Goal: Information Seeking & Learning: Find specific page/section

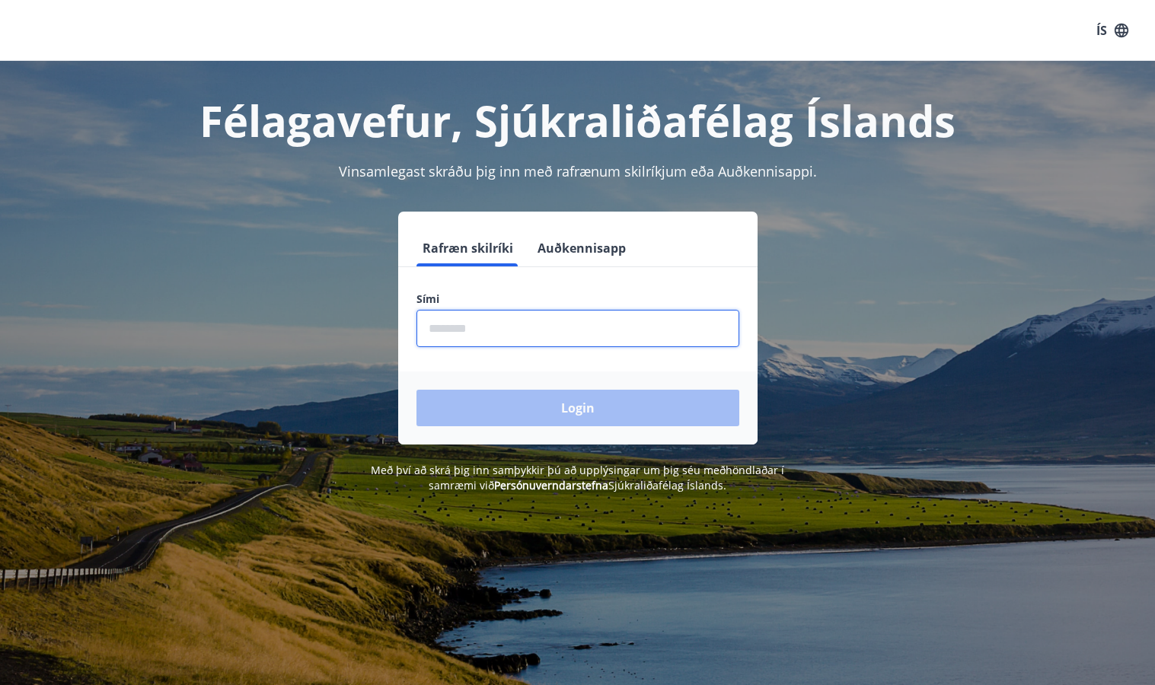
click at [444, 322] on input "phone" at bounding box center [578, 328] width 323 height 37
click at [443, 323] on input "phone" at bounding box center [578, 328] width 323 height 37
type input "********"
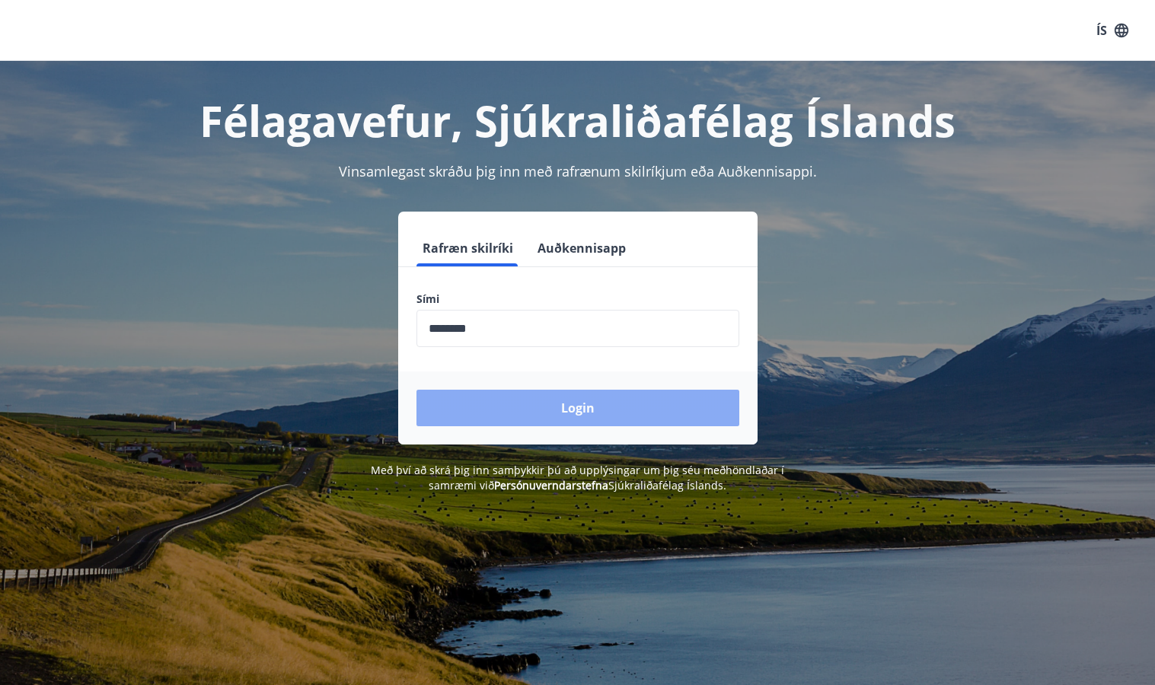
click at [581, 408] on button "Login" at bounding box center [578, 408] width 323 height 37
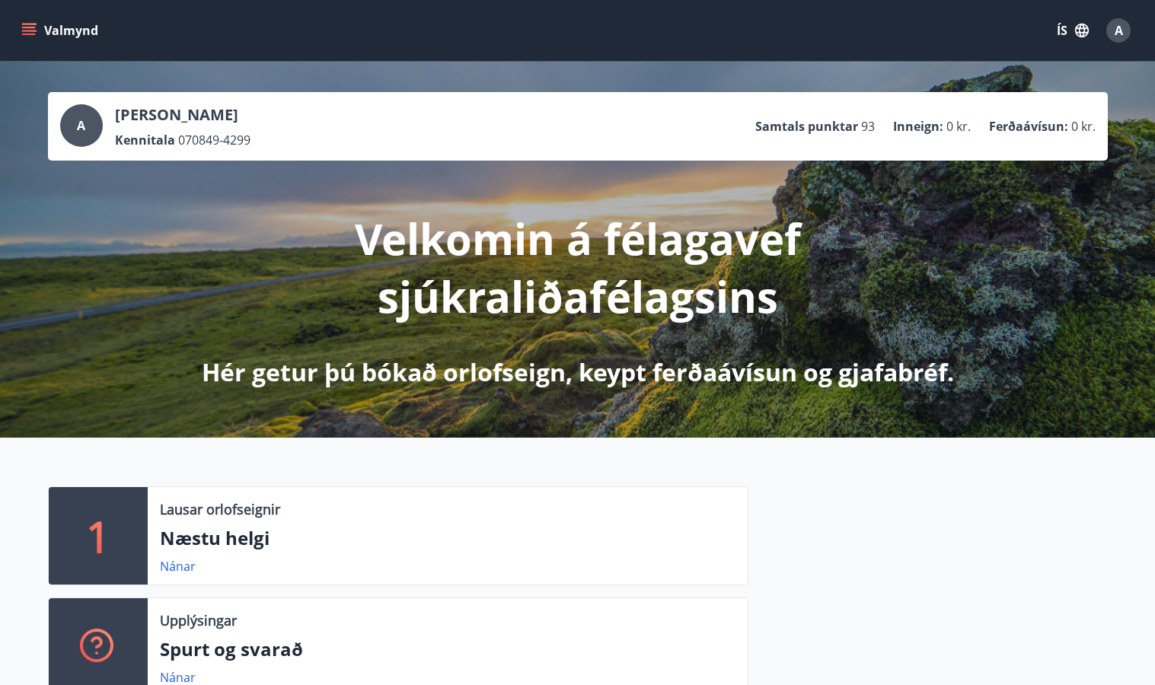
click at [85, 120] on span "A" at bounding box center [81, 125] width 8 height 17
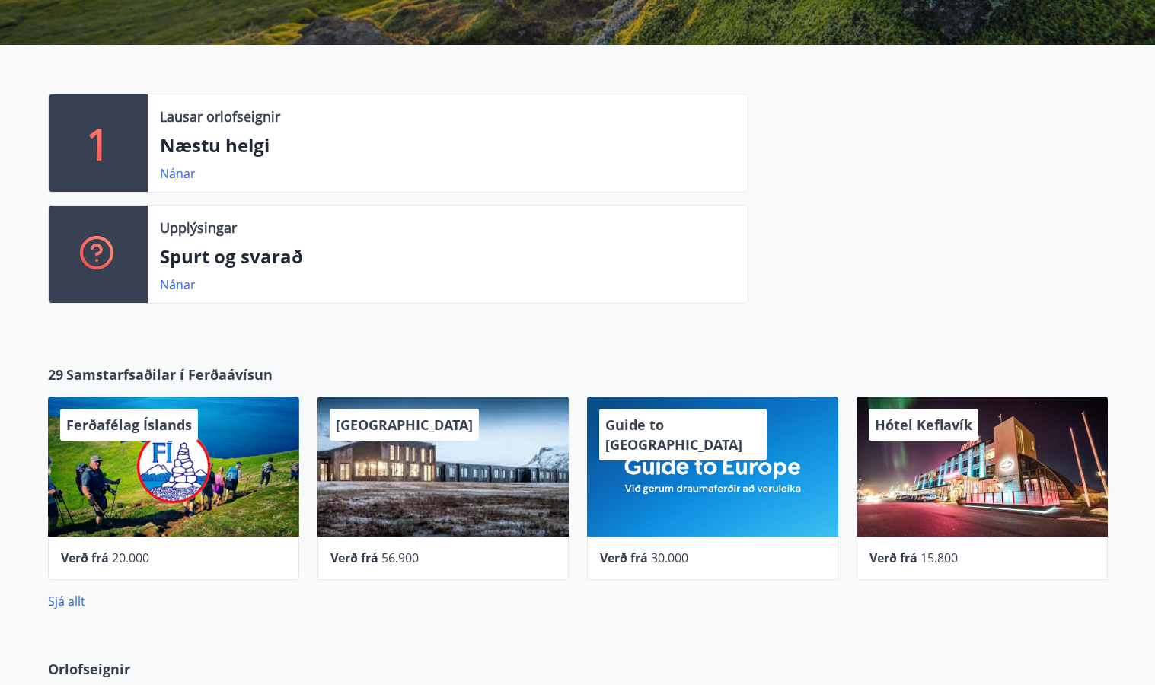
scroll to position [408, 0]
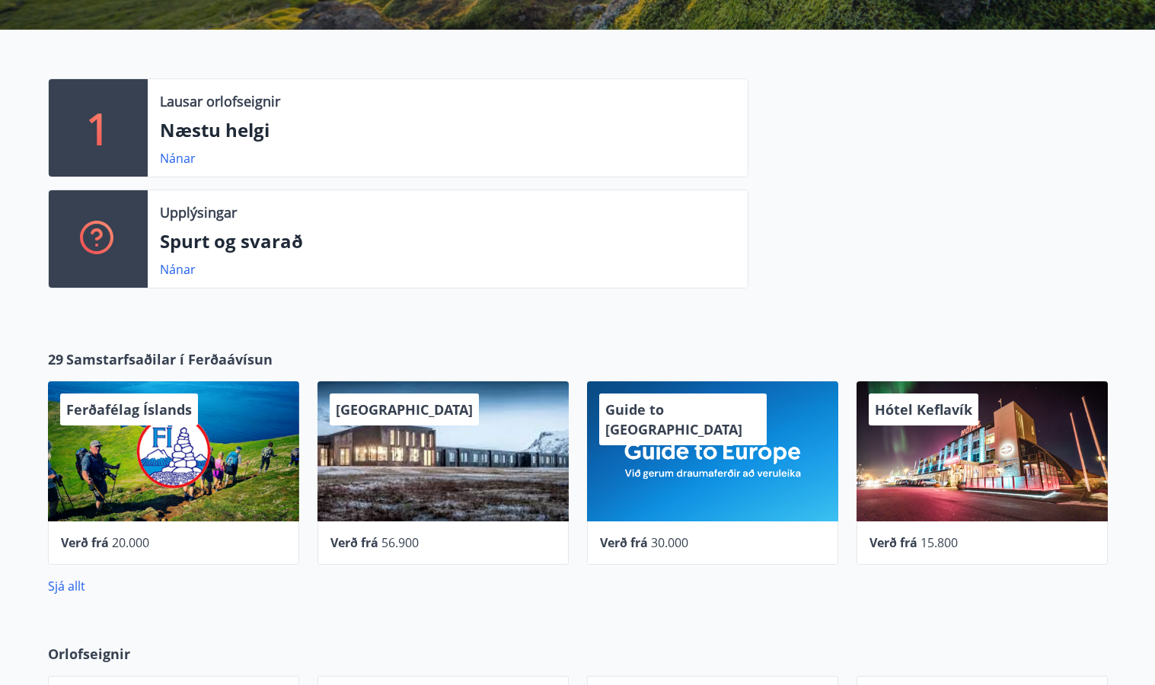
click at [136, 226] on div at bounding box center [98, 238] width 99 height 97
click at [92, 229] on icon at bounding box center [98, 239] width 37 height 37
click at [92, 244] on icon at bounding box center [98, 239] width 37 height 37
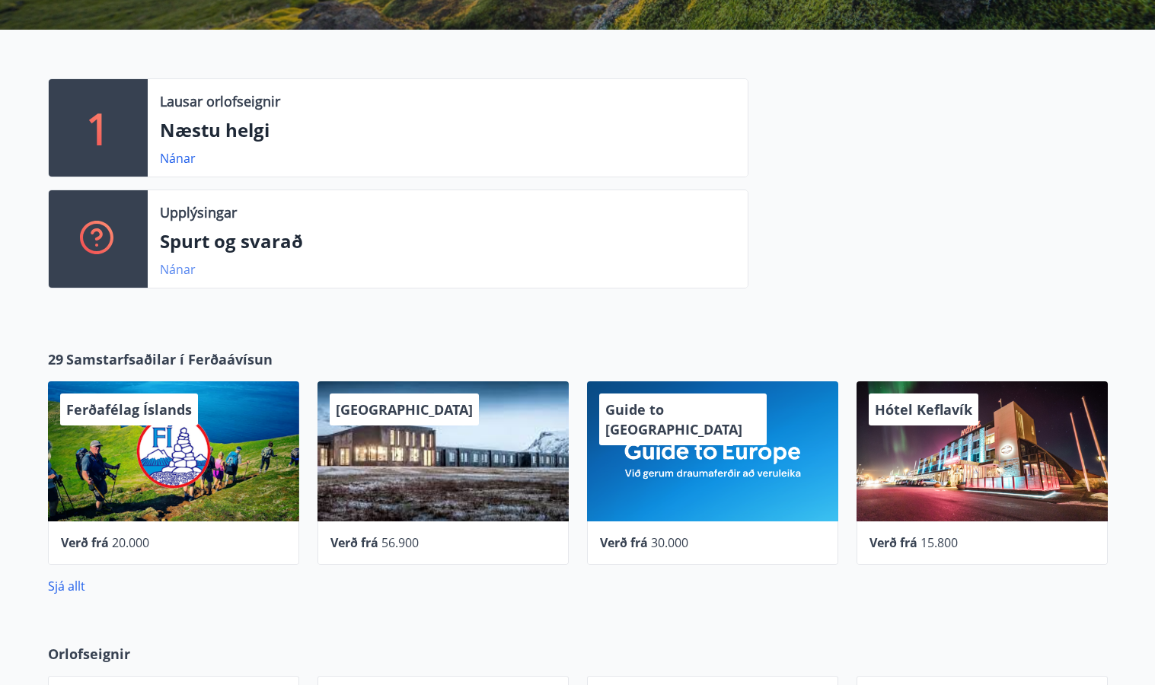
click at [171, 270] on link "Nánar" at bounding box center [178, 269] width 36 height 17
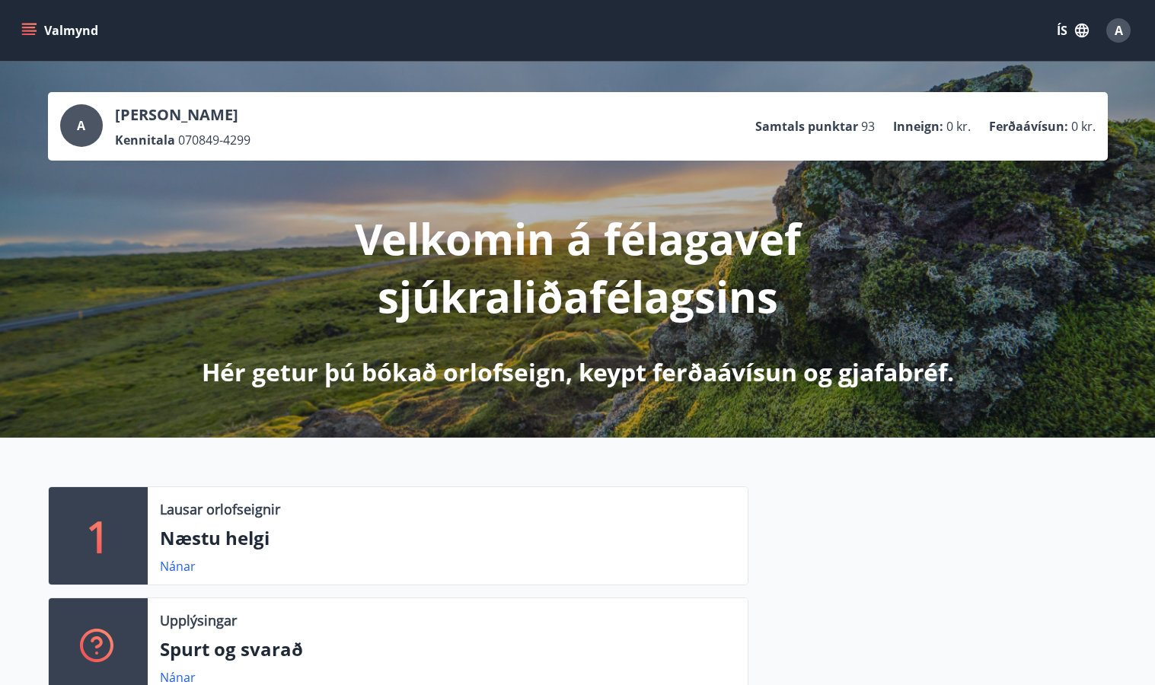
click at [816, 129] on p "Samtals punktar" at bounding box center [806, 126] width 103 height 17
click at [87, 120] on div "A" at bounding box center [81, 125] width 43 height 43
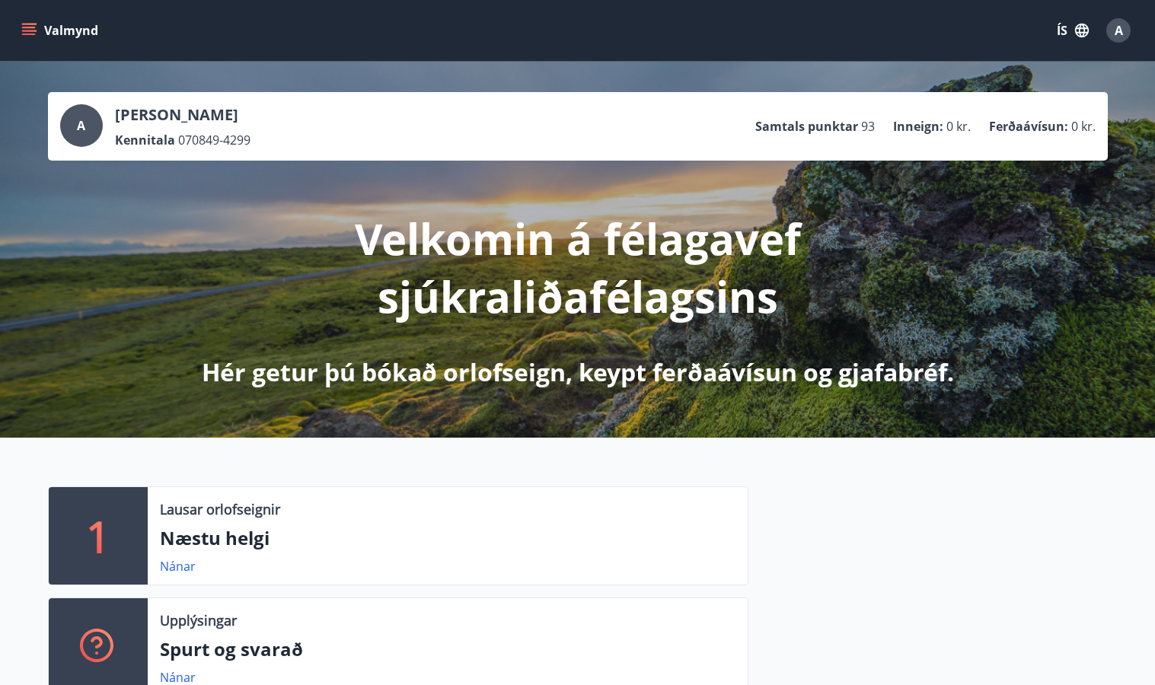
click at [996, 125] on p "Ferðaávísun :" at bounding box center [1028, 126] width 79 height 17
click at [1122, 22] on div "A" at bounding box center [1118, 30] width 24 height 24
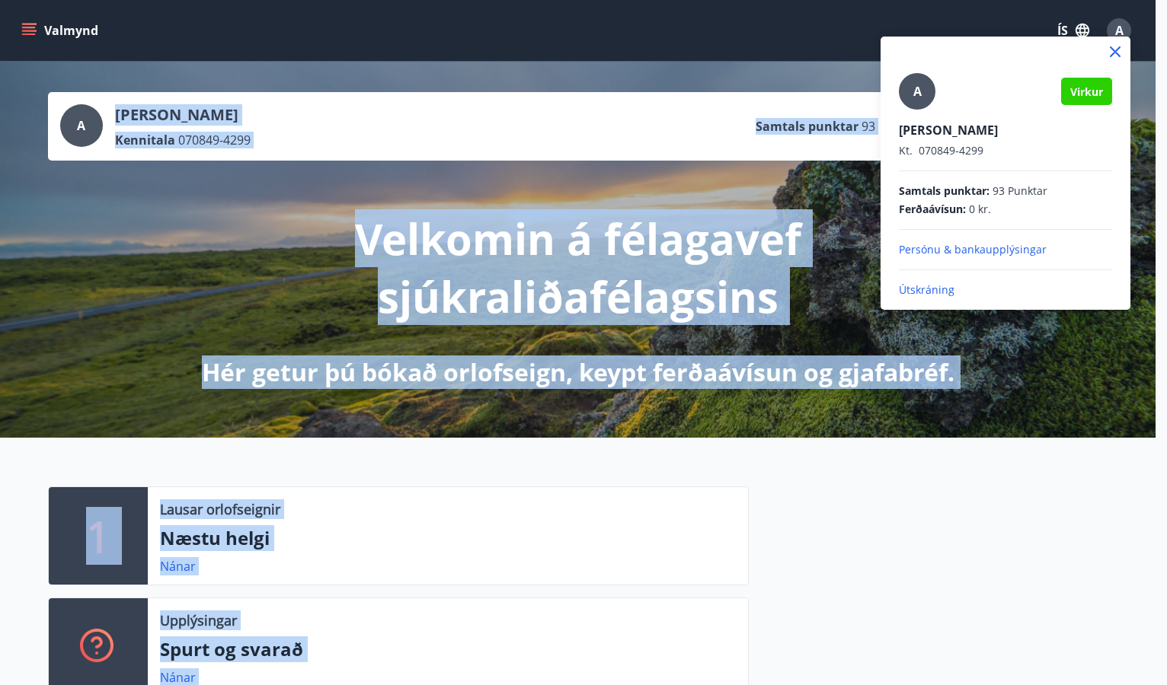
click at [1122, 27] on div at bounding box center [583, 342] width 1167 height 685
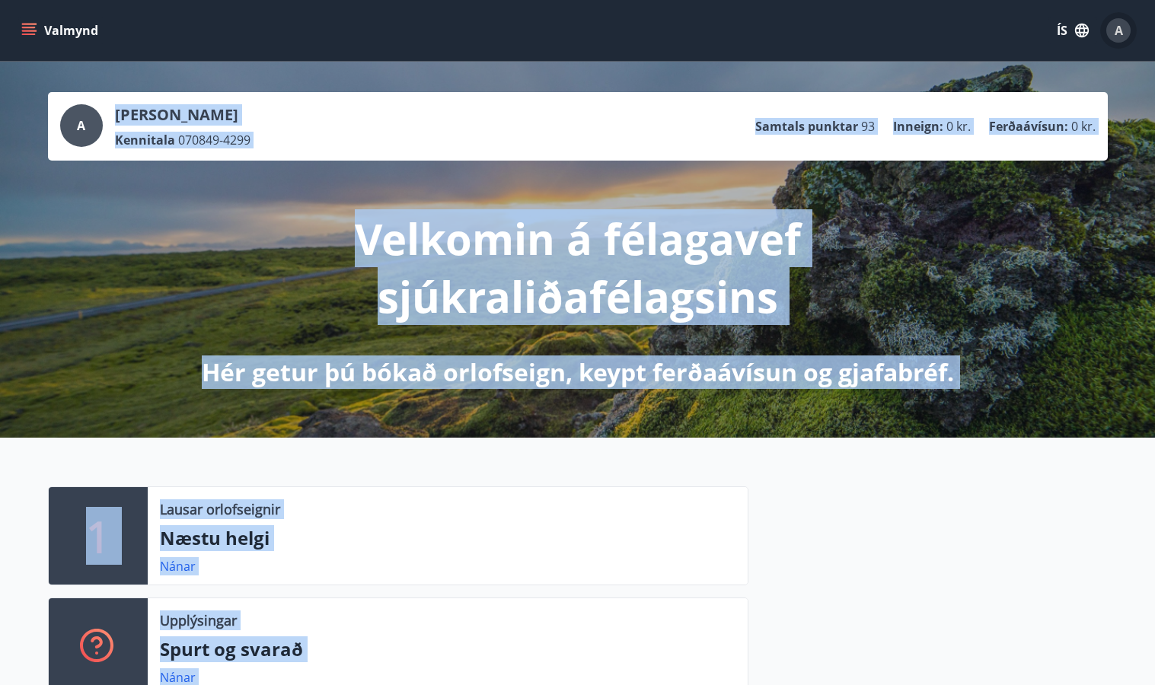
click at [1122, 27] on span "A" at bounding box center [1119, 30] width 8 height 17
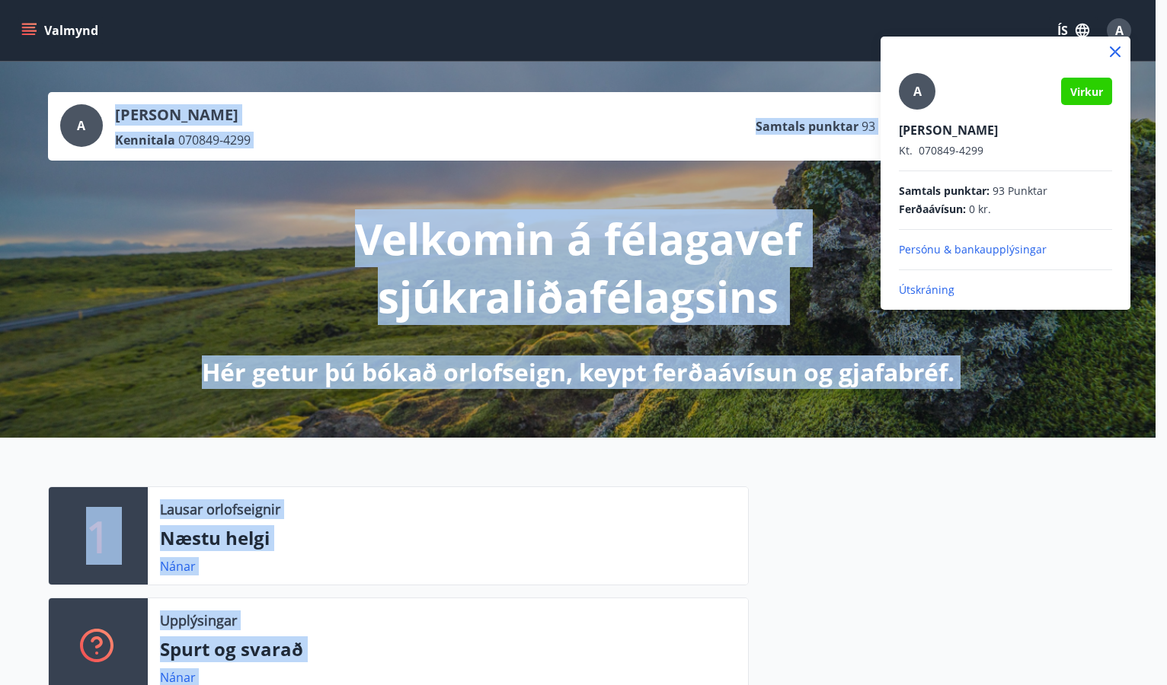
click at [1133, 162] on div at bounding box center [583, 342] width 1167 height 685
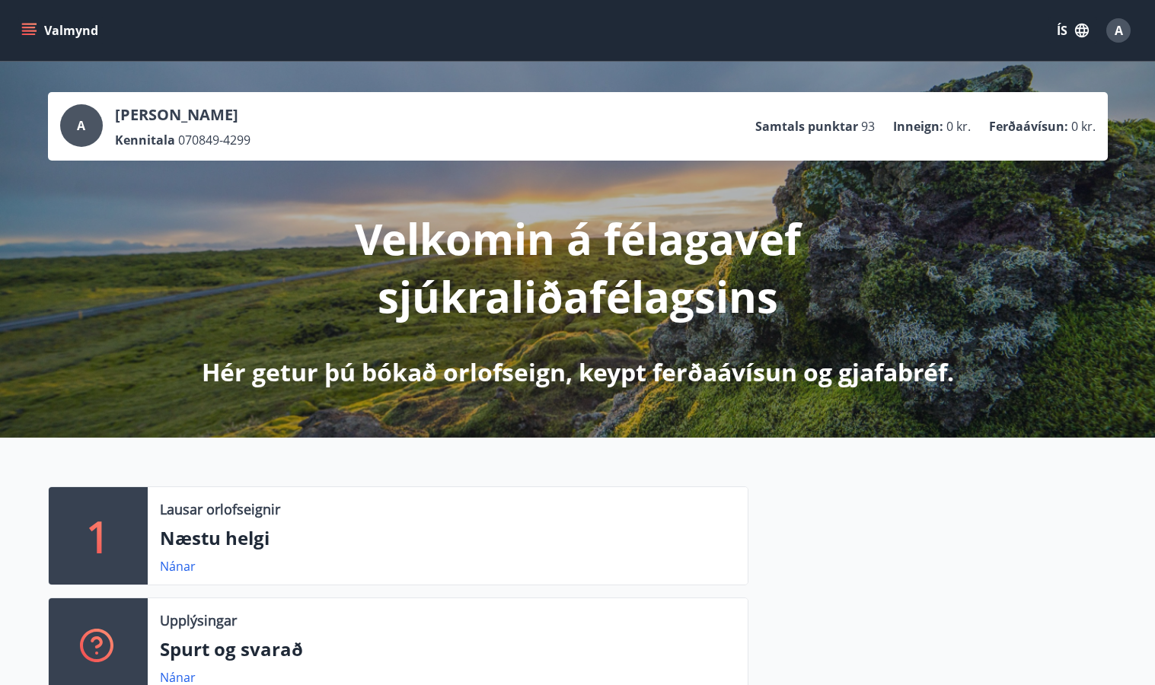
click at [825, 126] on p "Samtals punktar" at bounding box center [806, 126] width 103 height 17
click at [889, 363] on p "Hér getur þú bókað orlofseign, keypt ferðaávísun og gjafabréf." at bounding box center [578, 373] width 752 height 34
click at [709, 252] on p "Velkomin á félagavef sjúkraliðafélagsins" at bounding box center [578, 267] width 804 height 116
click at [1081, 26] on icon "button" at bounding box center [1082, 31] width 14 height 14
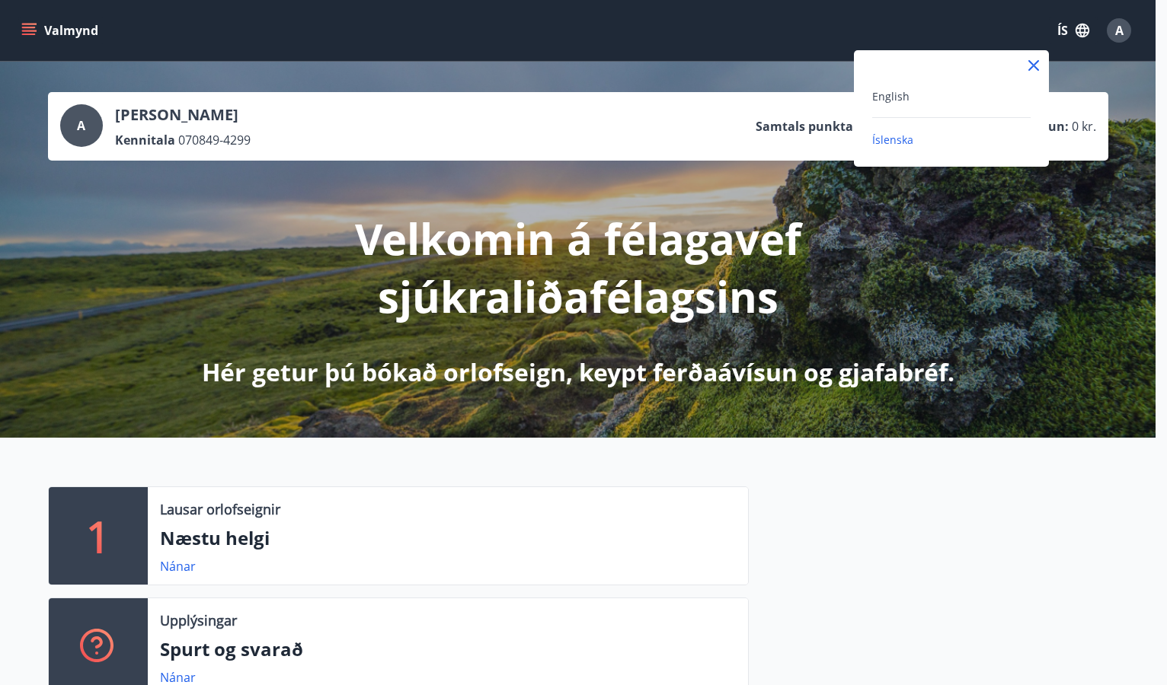
click at [901, 142] on span "Íslenska" at bounding box center [892, 139] width 41 height 14
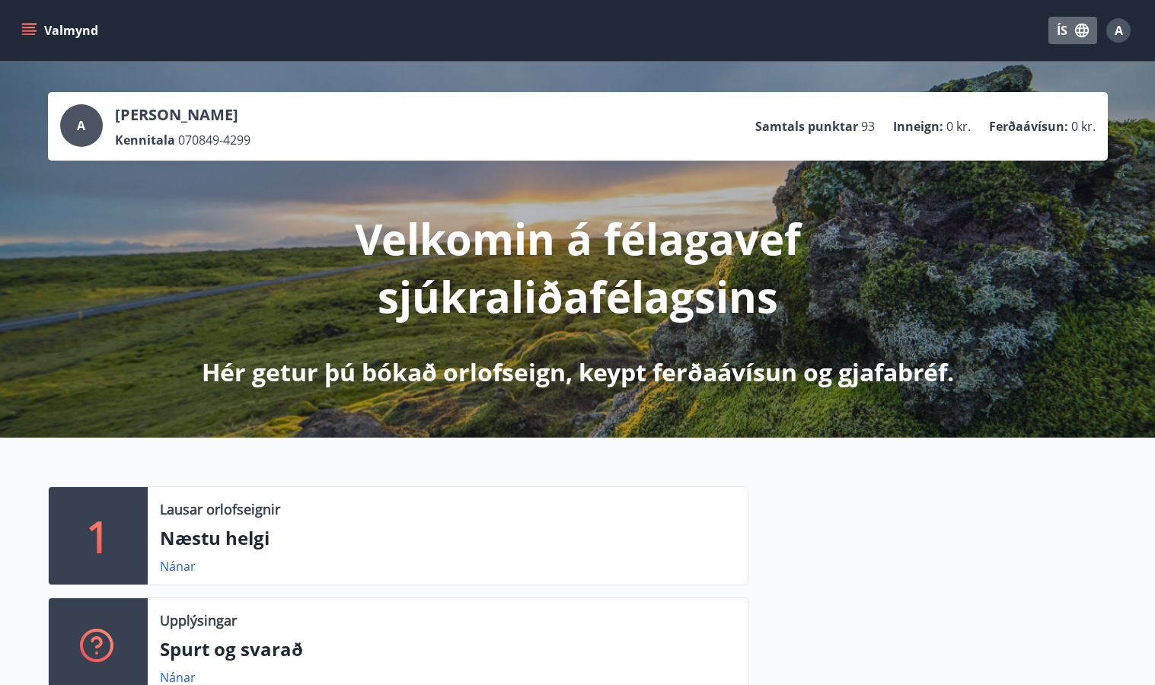
click at [1059, 27] on button "ÍS" at bounding box center [1073, 30] width 49 height 27
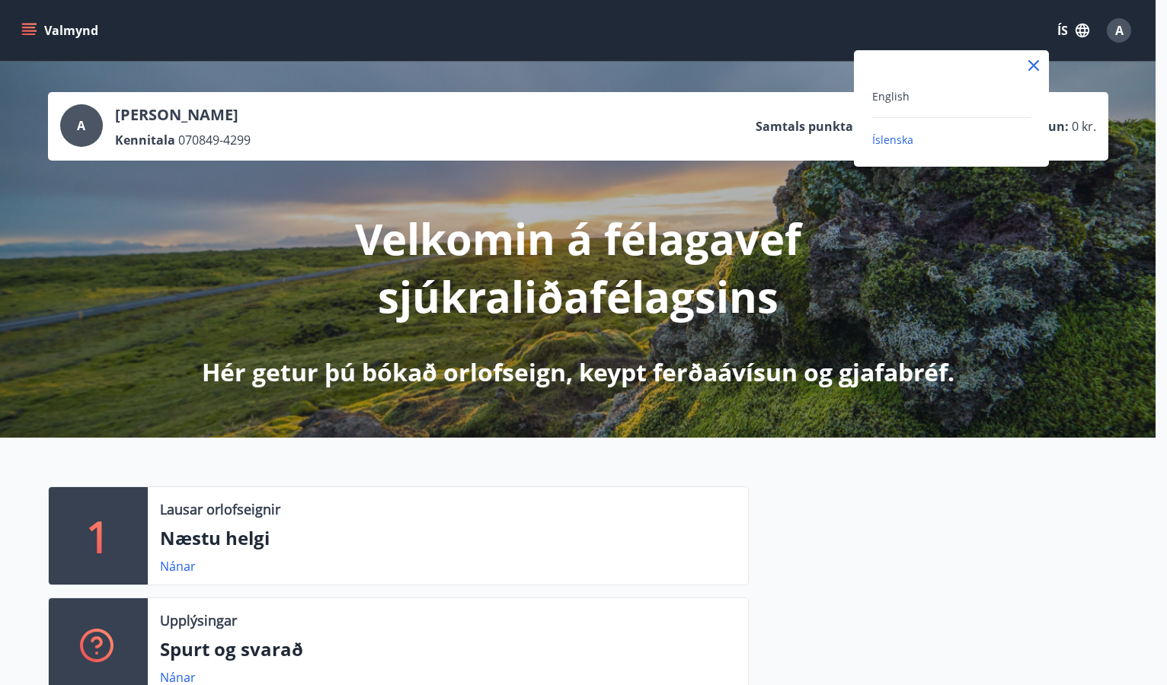
click at [893, 140] on span "Íslenska" at bounding box center [892, 139] width 41 height 14
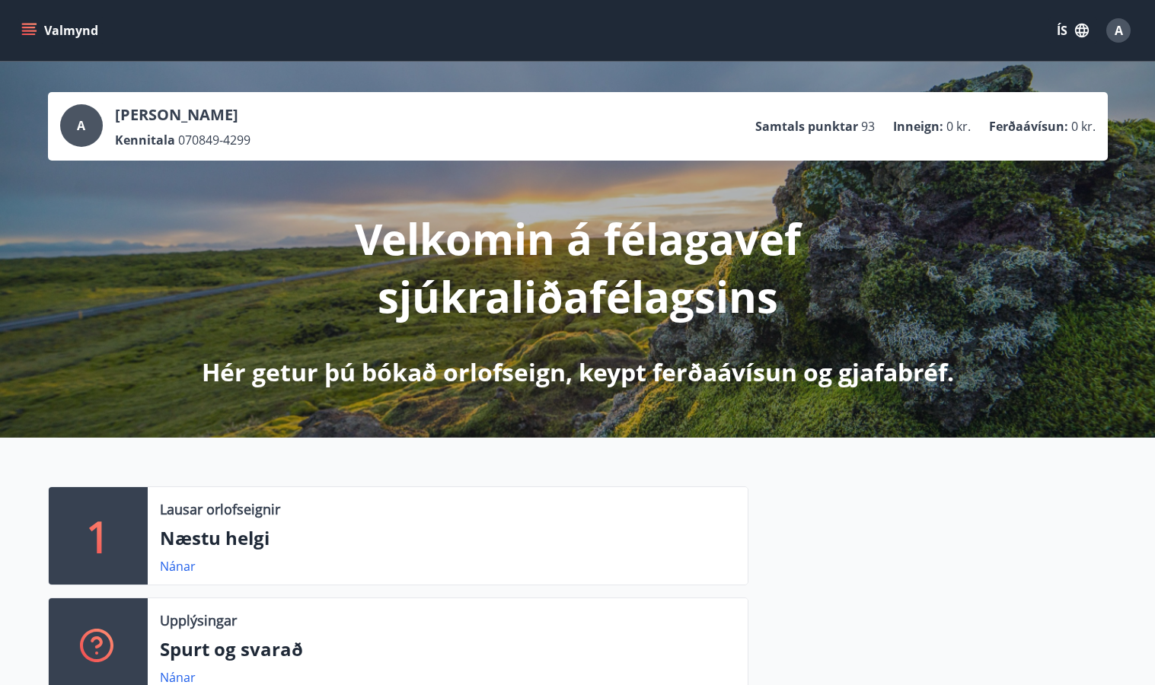
click at [1084, 27] on icon "button" at bounding box center [1082, 31] width 14 height 14
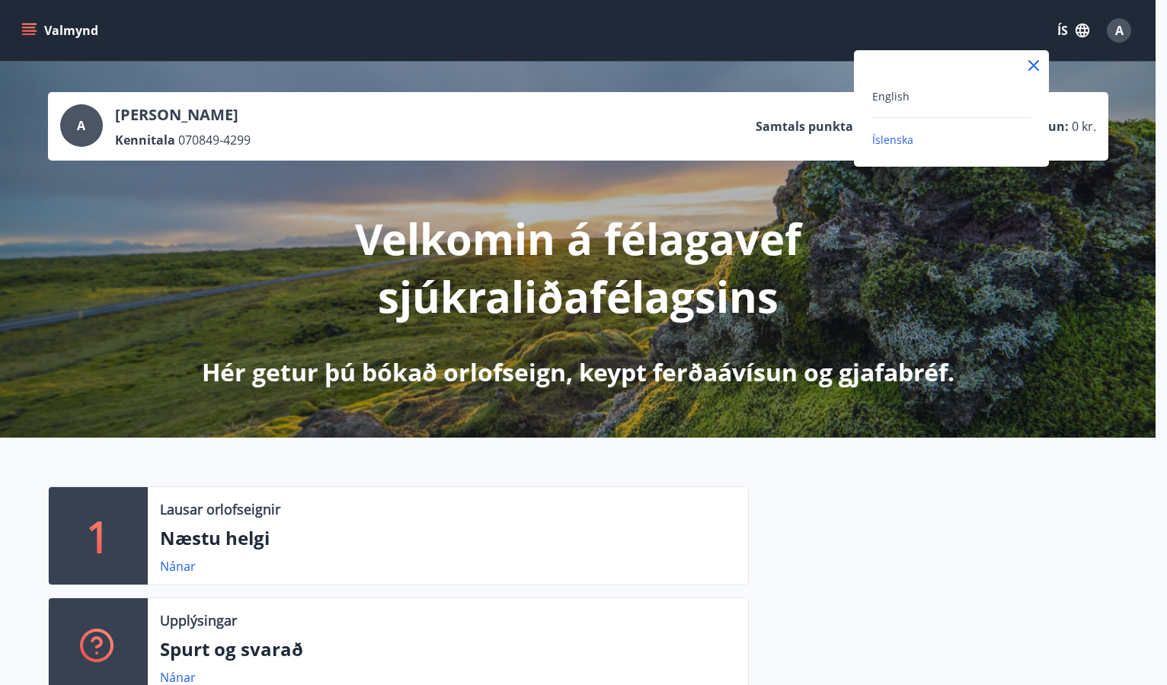
click at [1115, 27] on div at bounding box center [583, 342] width 1167 height 685
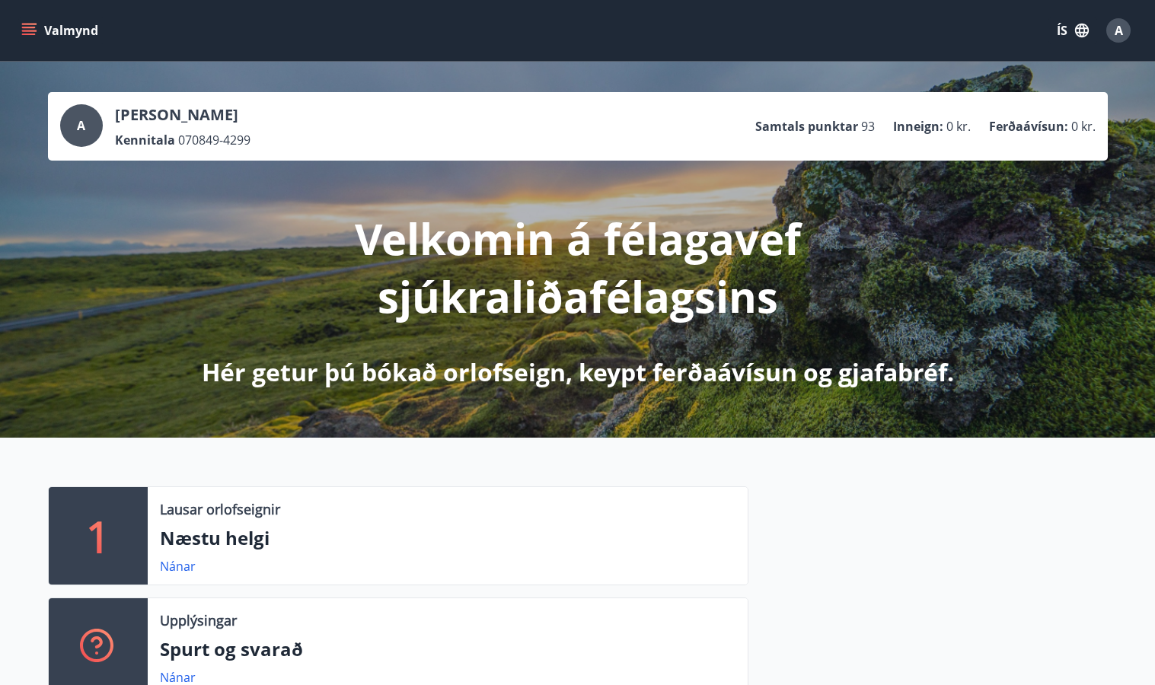
click at [80, 29] on button "Valmynd" at bounding box center [61, 30] width 86 height 27
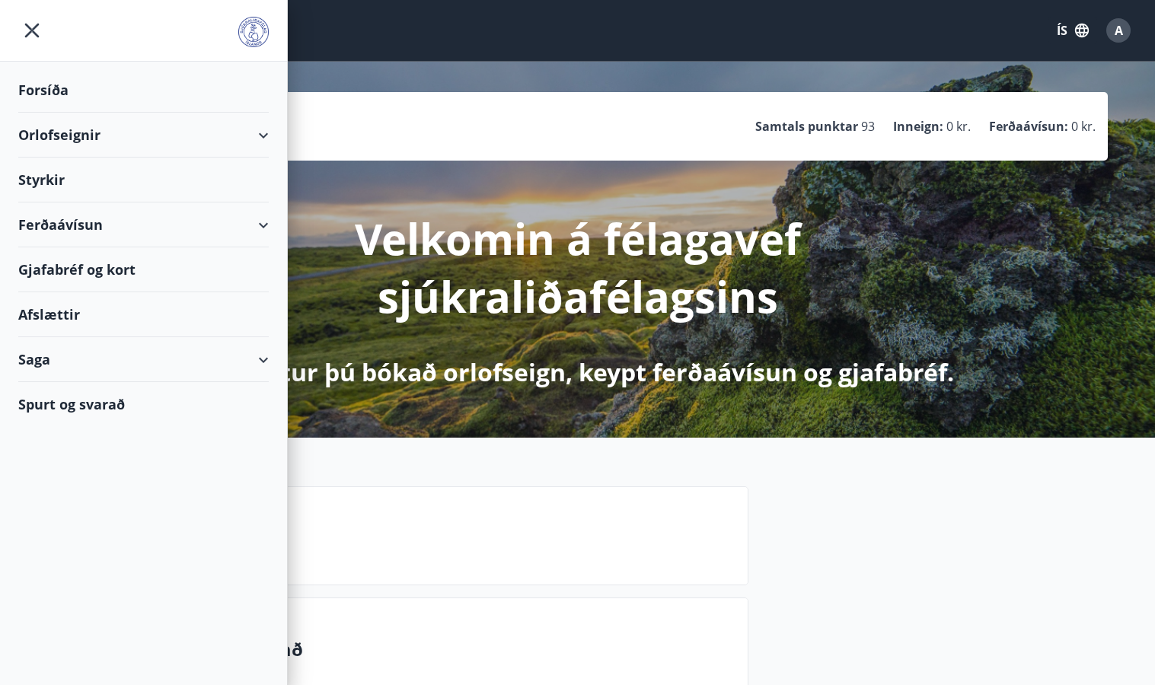
click at [81, 404] on div "Spurt og svarað" at bounding box center [143, 404] width 251 height 44
